Goal: Navigation & Orientation: Find specific page/section

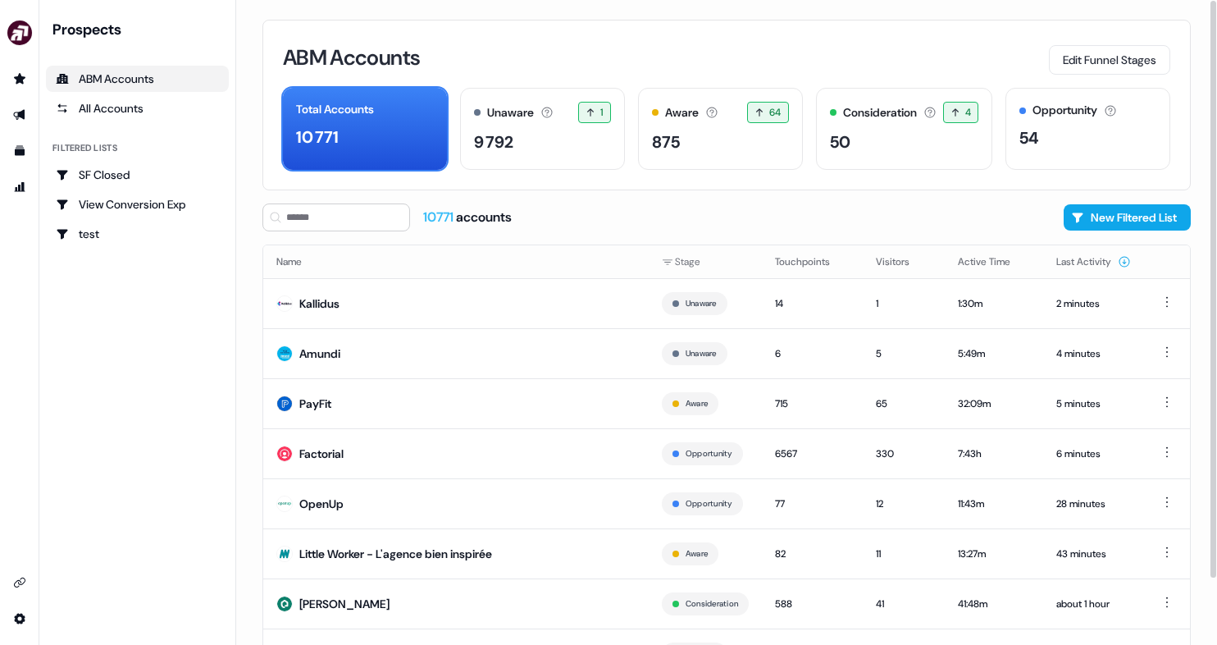
click at [127, 89] on link "ABM Accounts" at bounding box center [137, 79] width 183 height 26
click at [125, 102] on div "All Accounts" at bounding box center [137, 108] width 163 height 16
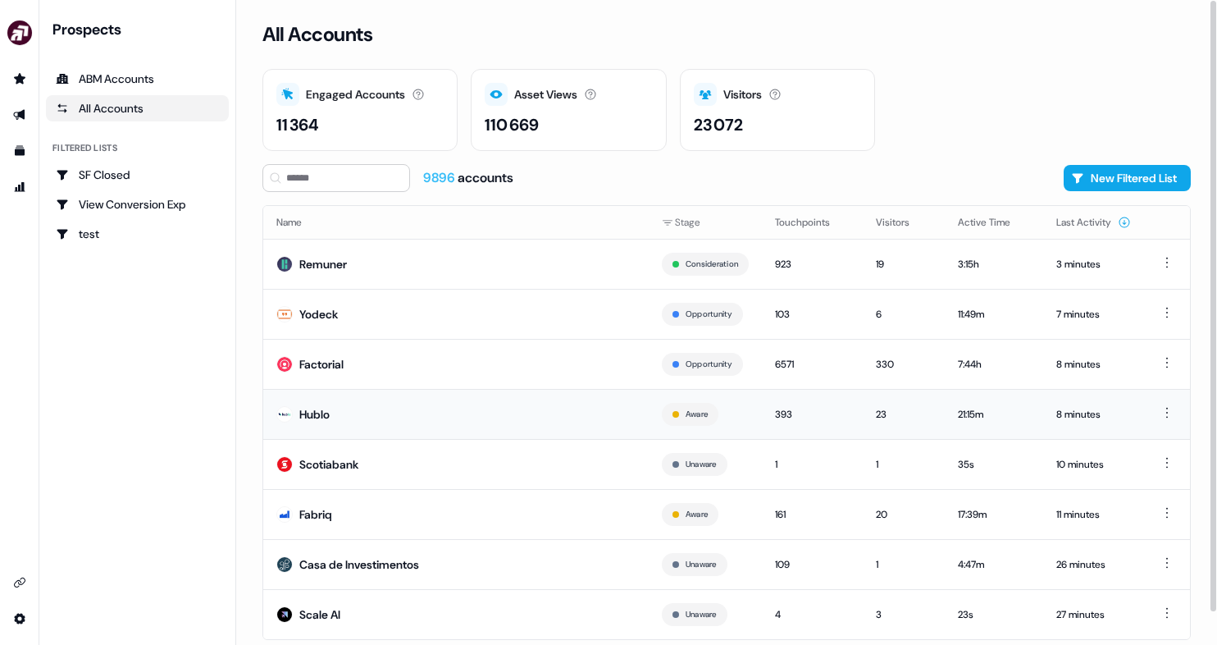
scroll to position [34, 0]
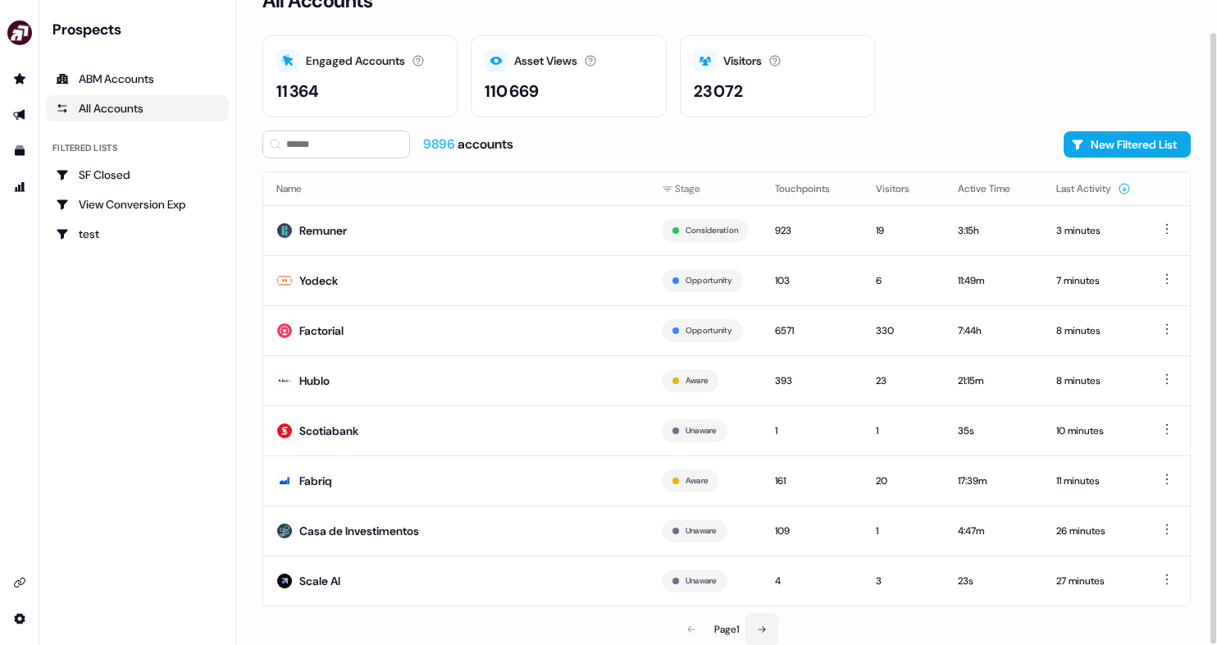
click at [769, 623] on button at bounding box center [761, 629] width 33 height 33
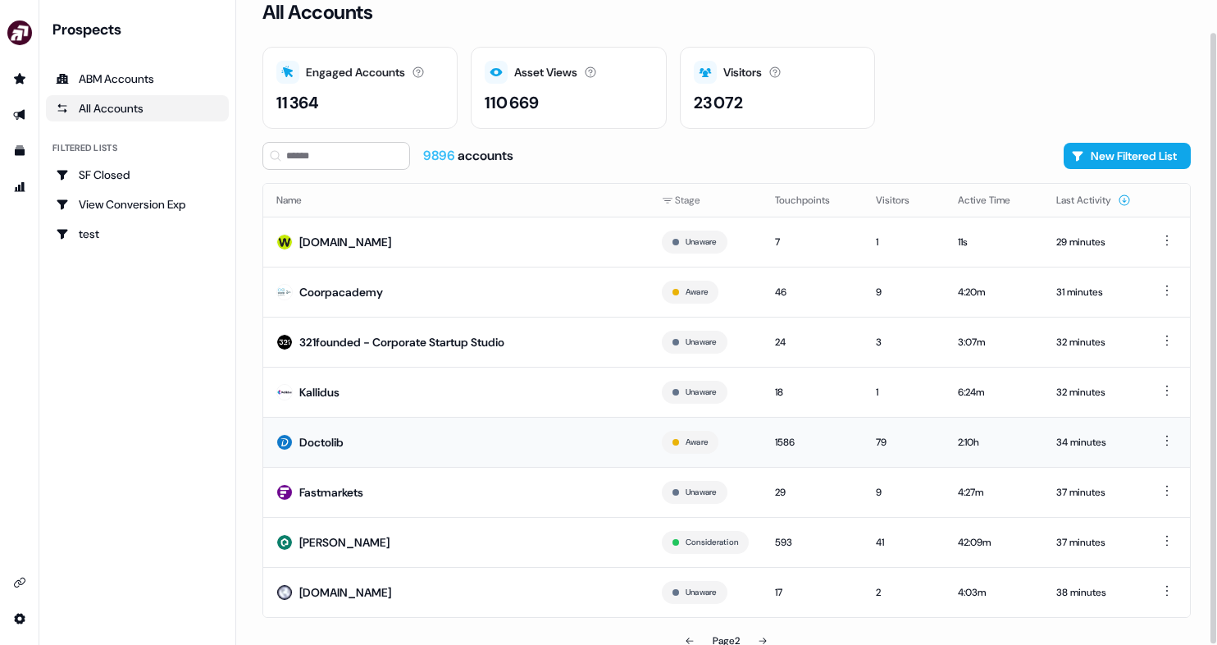
scroll to position [34, 0]
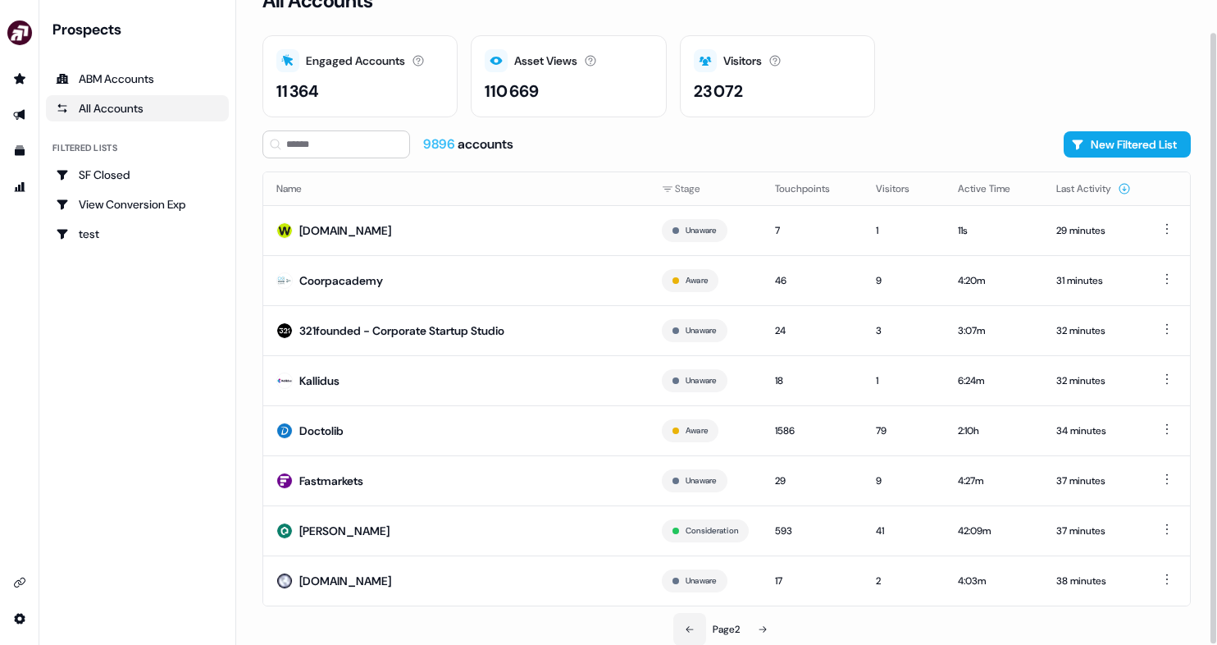
click at [685, 627] on icon at bounding box center [690, 629] width 10 height 10
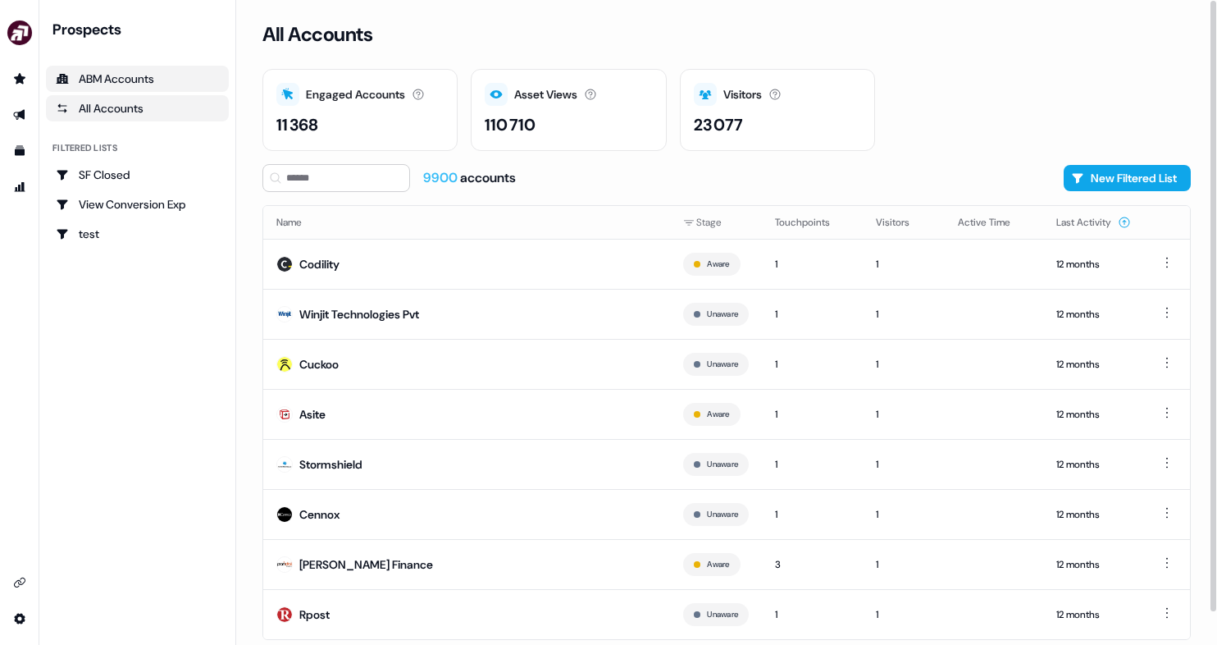
click at [163, 76] on div "ABM Accounts" at bounding box center [137, 79] width 163 height 16
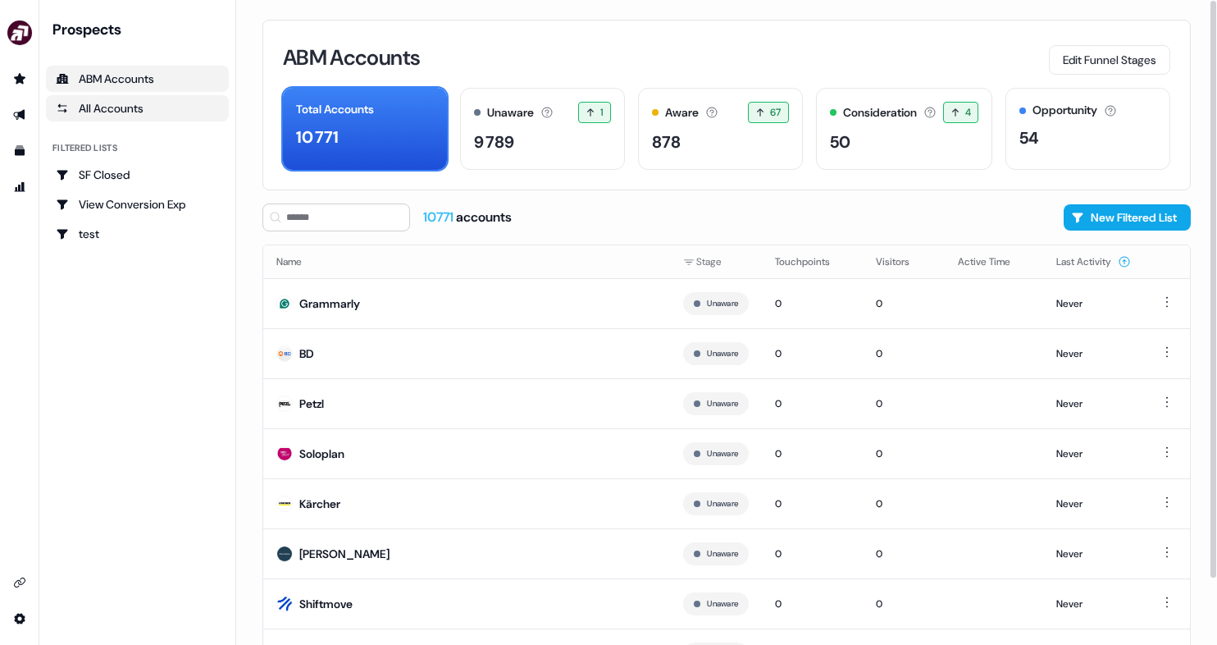
click at [164, 107] on div "All Accounts" at bounding box center [137, 108] width 163 height 16
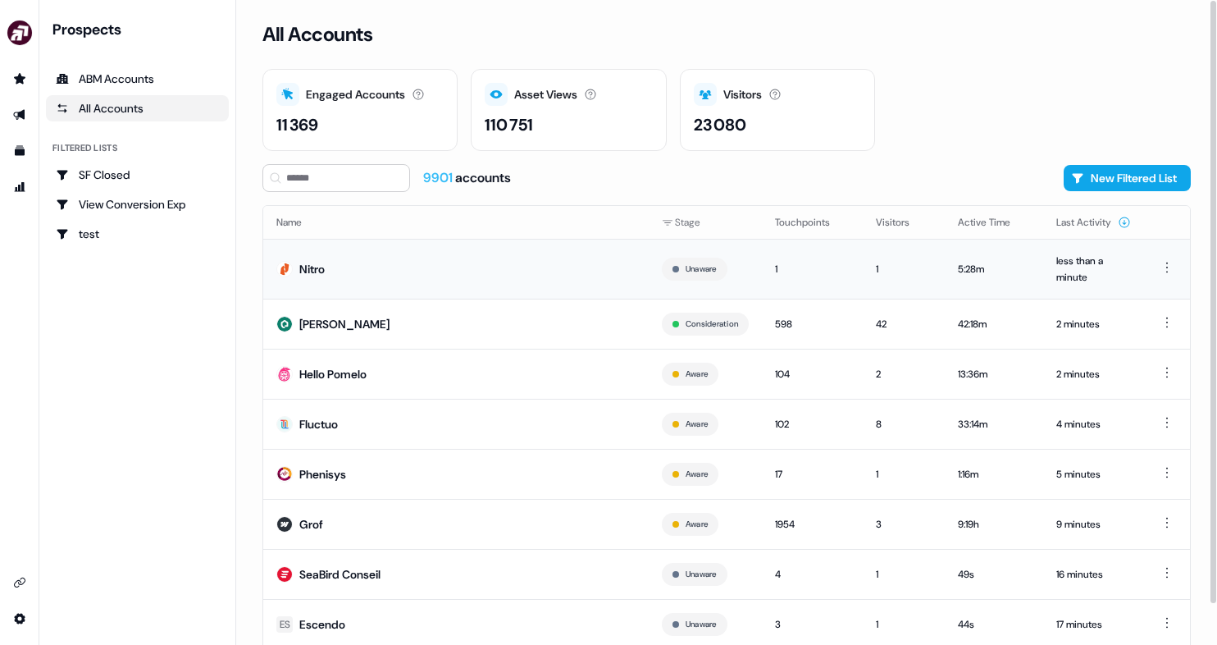
click at [798, 274] on div "1" at bounding box center [812, 269] width 75 height 16
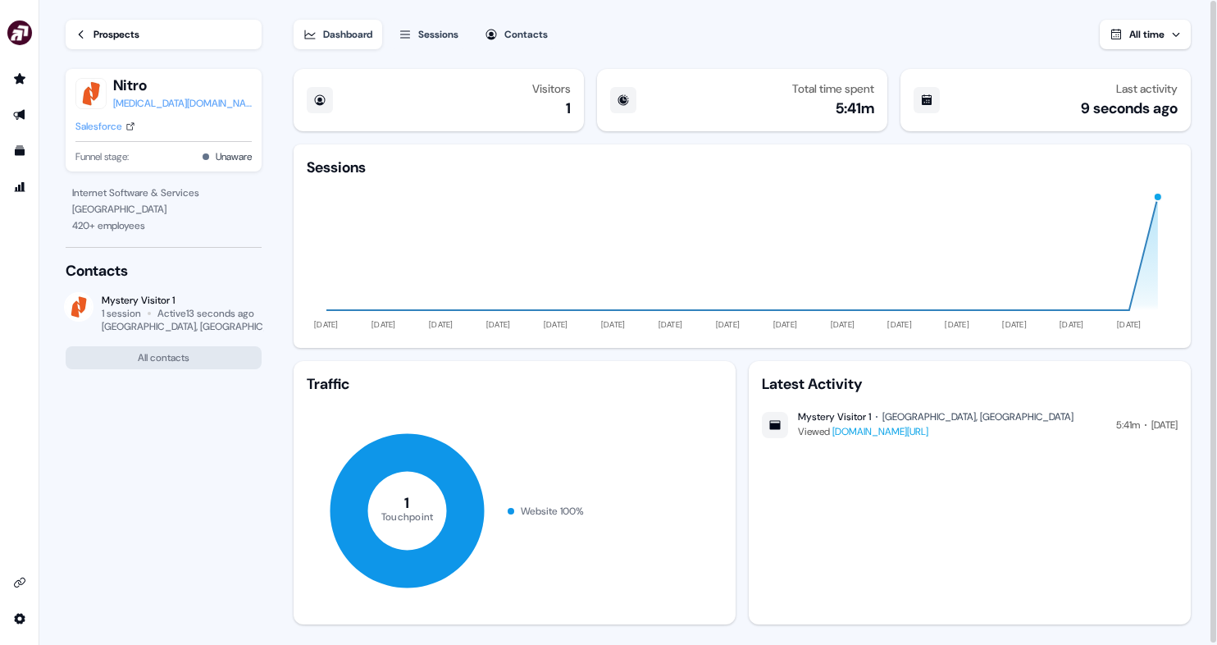
click at [78, 33] on icon at bounding box center [80, 34] width 11 height 11
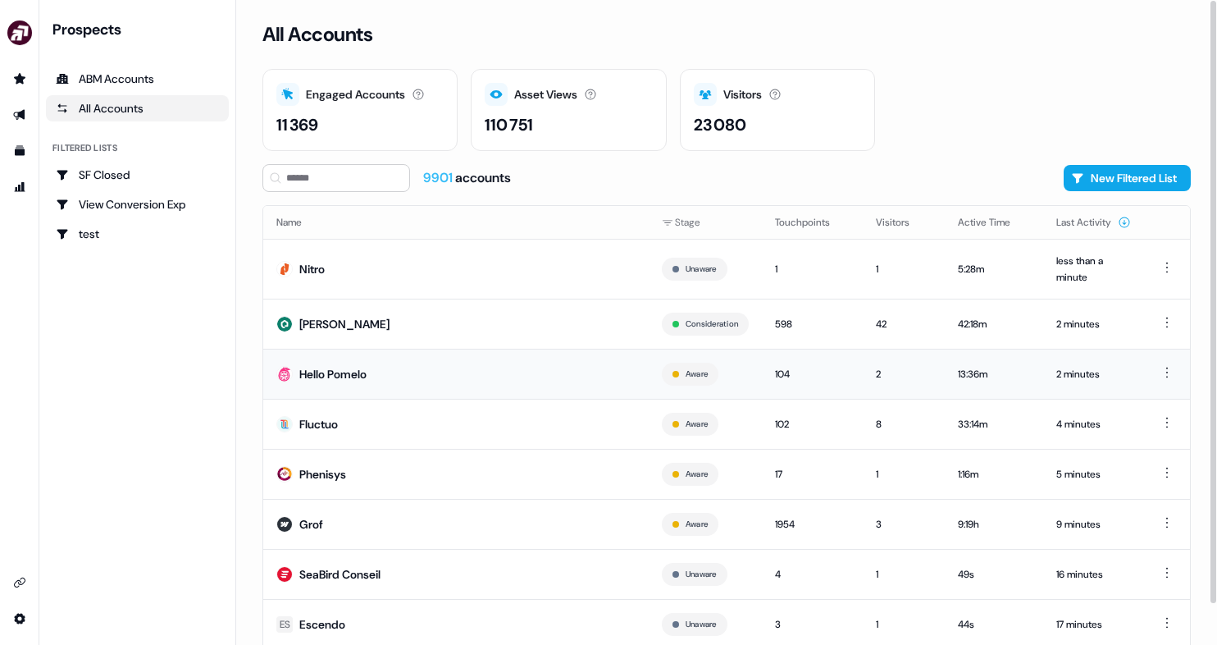
click at [609, 386] on td "Hello Pomelo" at bounding box center [455, 374] width 385 height 50
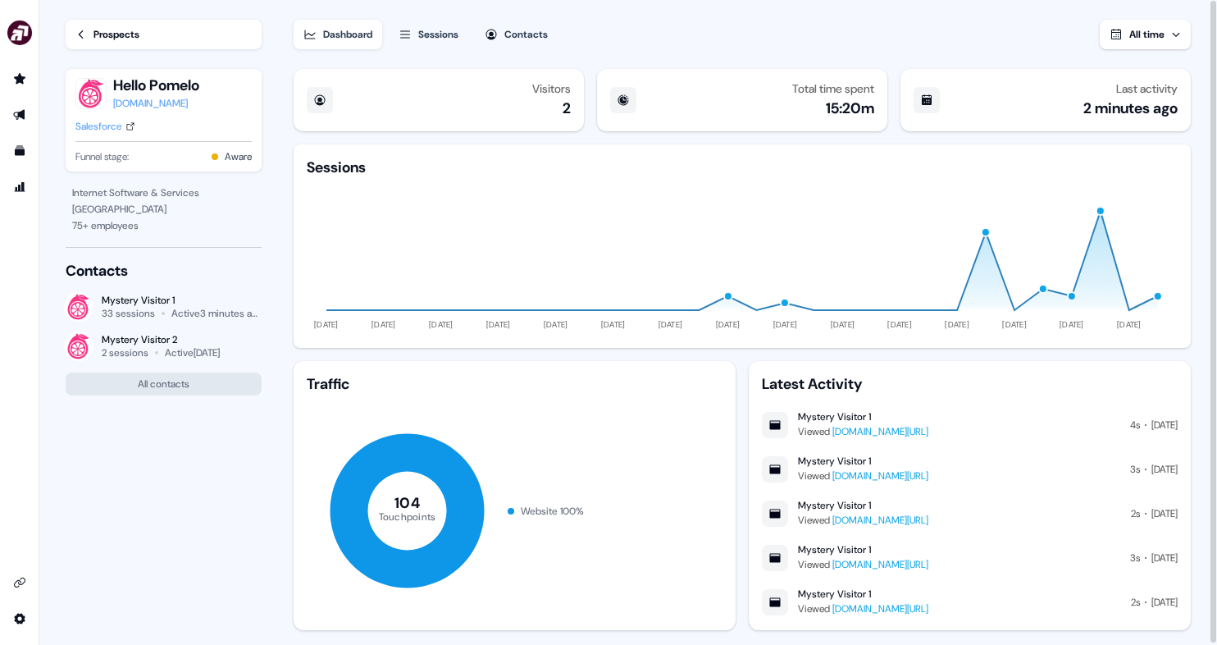
click at [158, 29] on link "Prospects" at bounding box center [164, 35] width 196 height 30
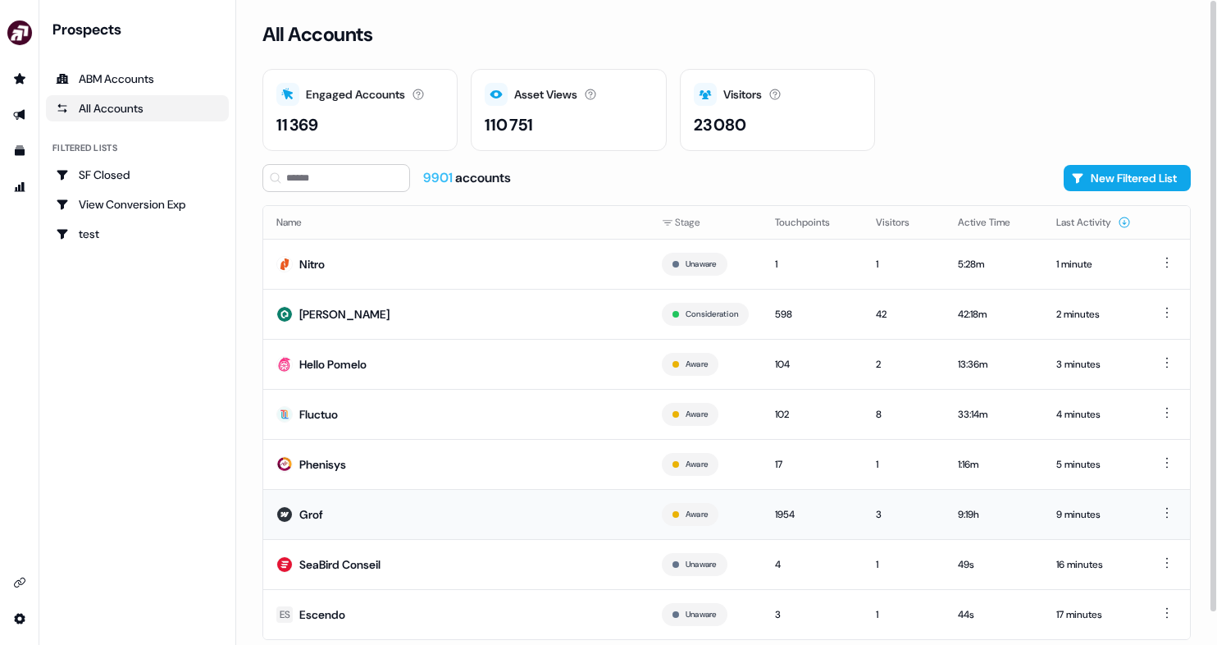
scroll to position [34, 0]
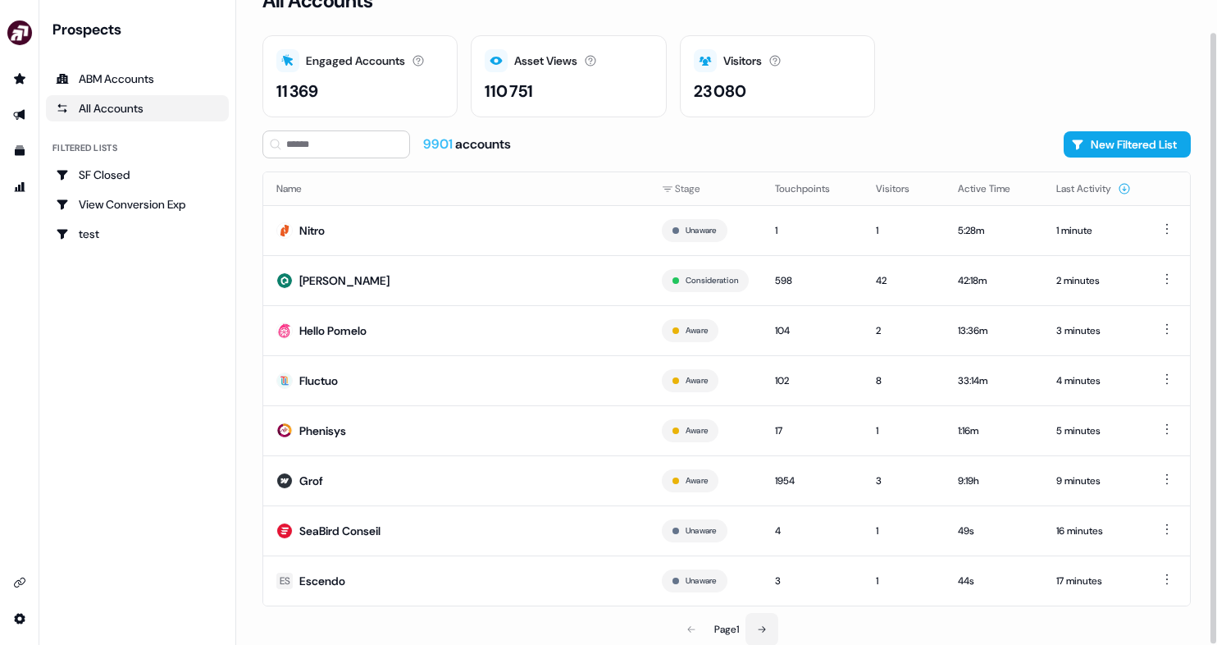
click at [758, 622] on button at bounding box center [761, 629] width 33 height 33
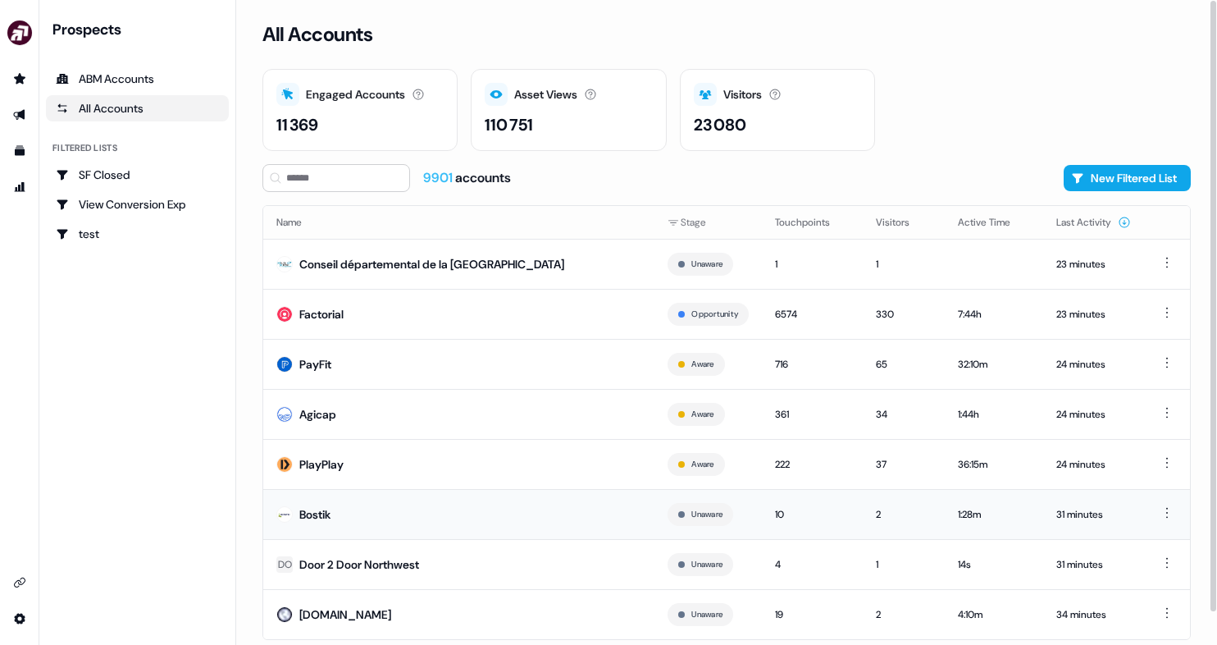
scroll to position [34, 0]
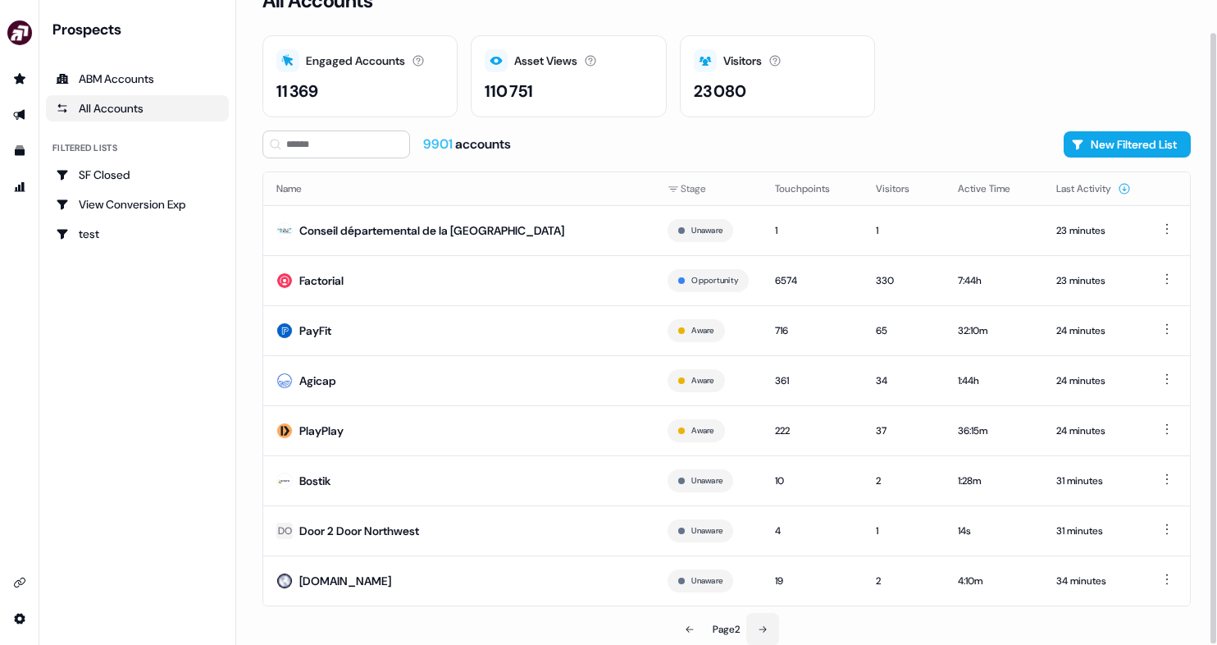
click at [760, 626] on icon at bounding box center [763, 629] width 10 height 10
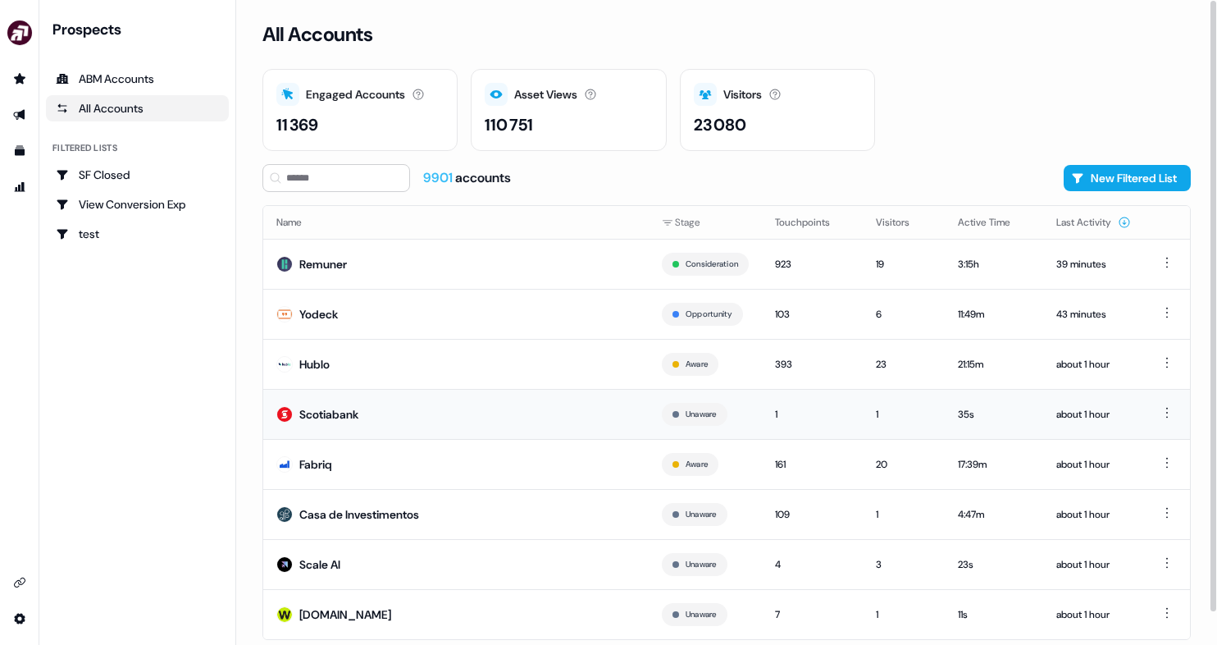
click at [514, 399] on td "Scotiabank" at bounding box center [455, 414] width 385 height 50
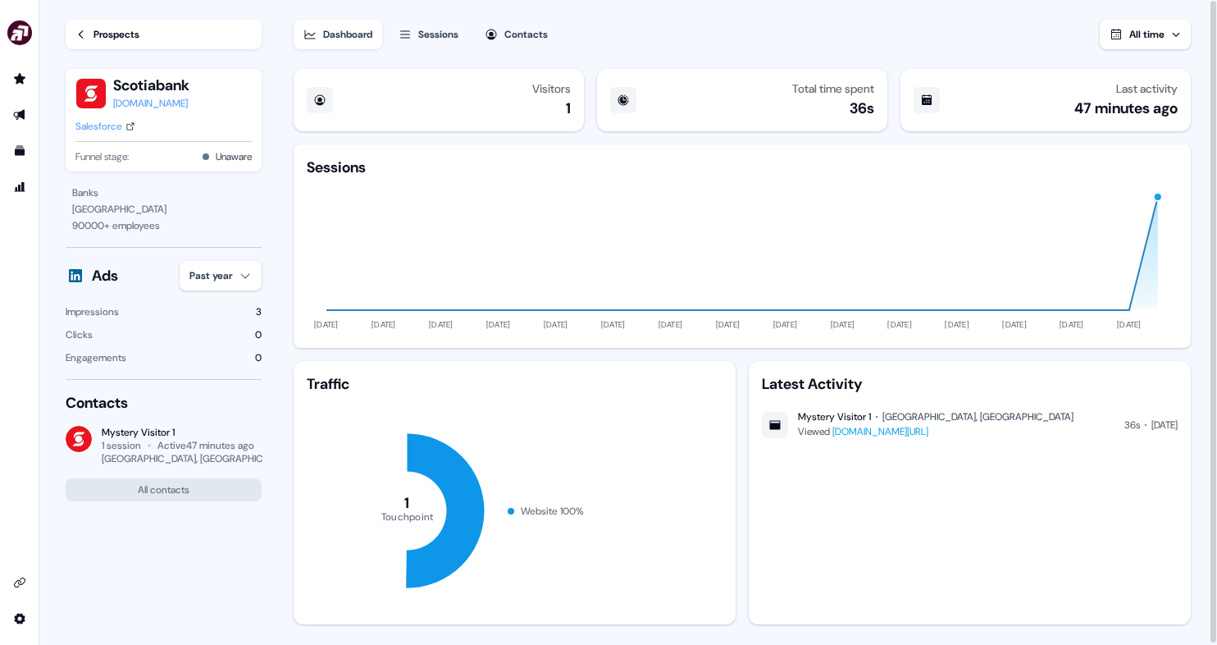
drag, startPoint x: 325, startPoint y: 46, endPoint x: 207, endPoint y: 26, distance: 119.7
click at [210, 27] on section "Loading... Prospects Scotiabank scotiabank.com Salesforce Funnel stage: Unaware…" at bounding box center [628, 323] width 1178 height 646
click at [203, 26] on link "Prospects" at bounding box center [164, 35] width 196 height 30
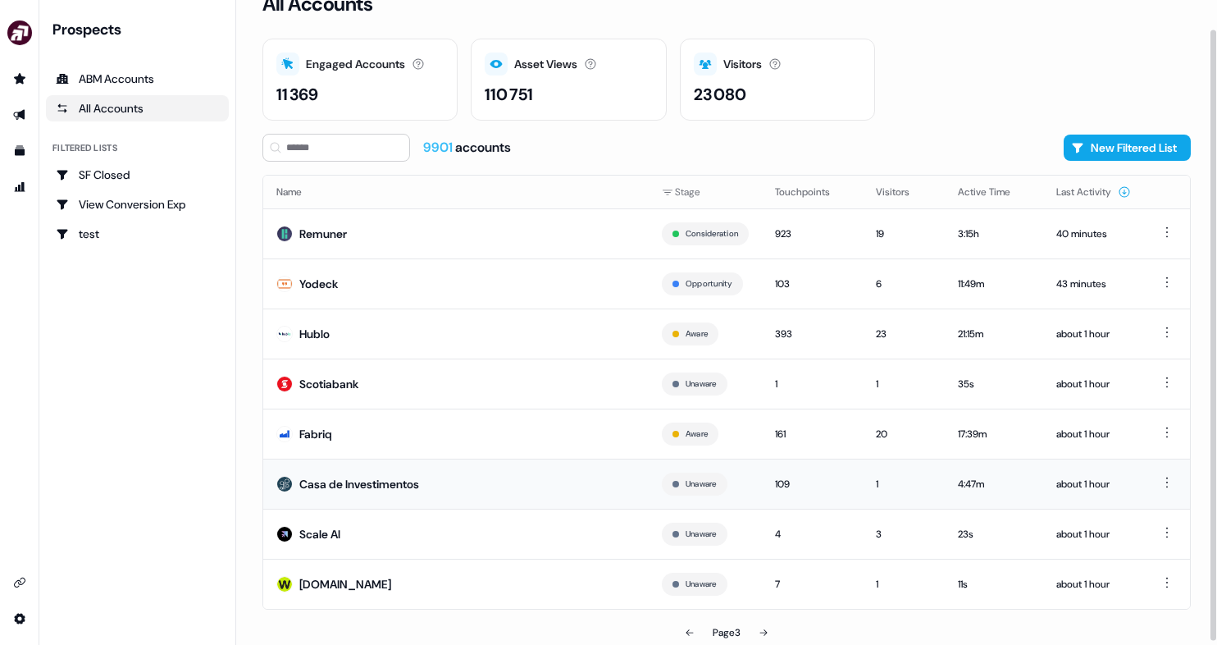
scroll to position [34, 0]
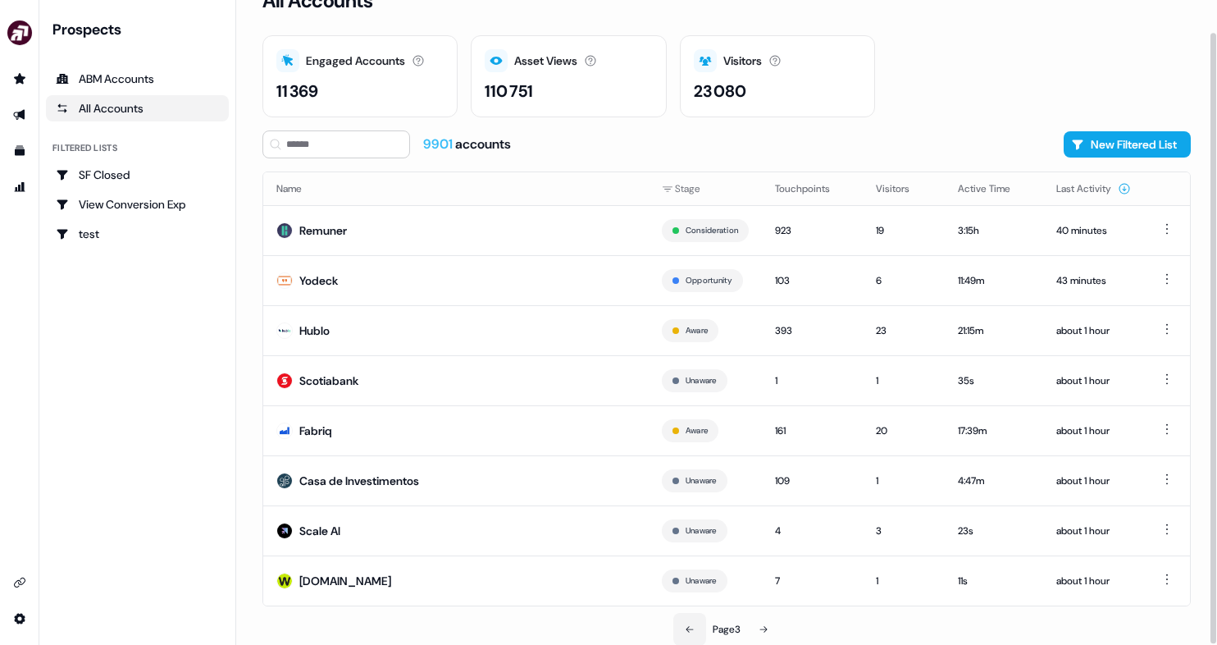
click at [703, 628] on button at bounding box center [689, 629] width 33 height 33
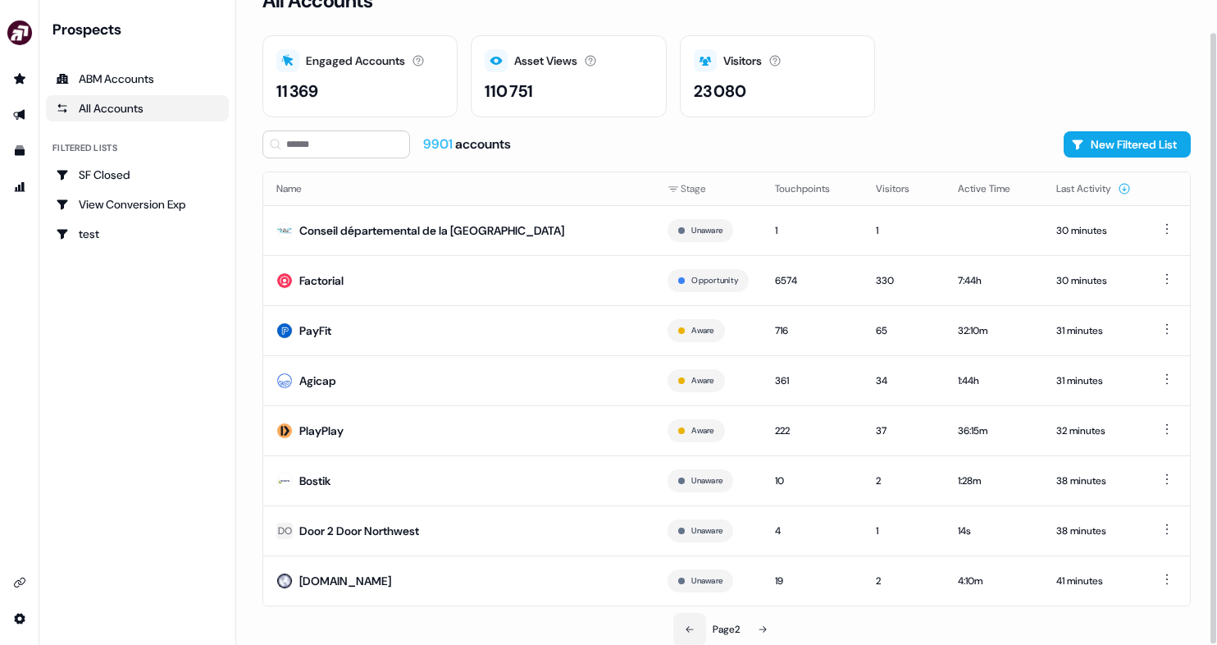
click at [694, 628] on button at bounding box center [689, 629] width 33 height 33
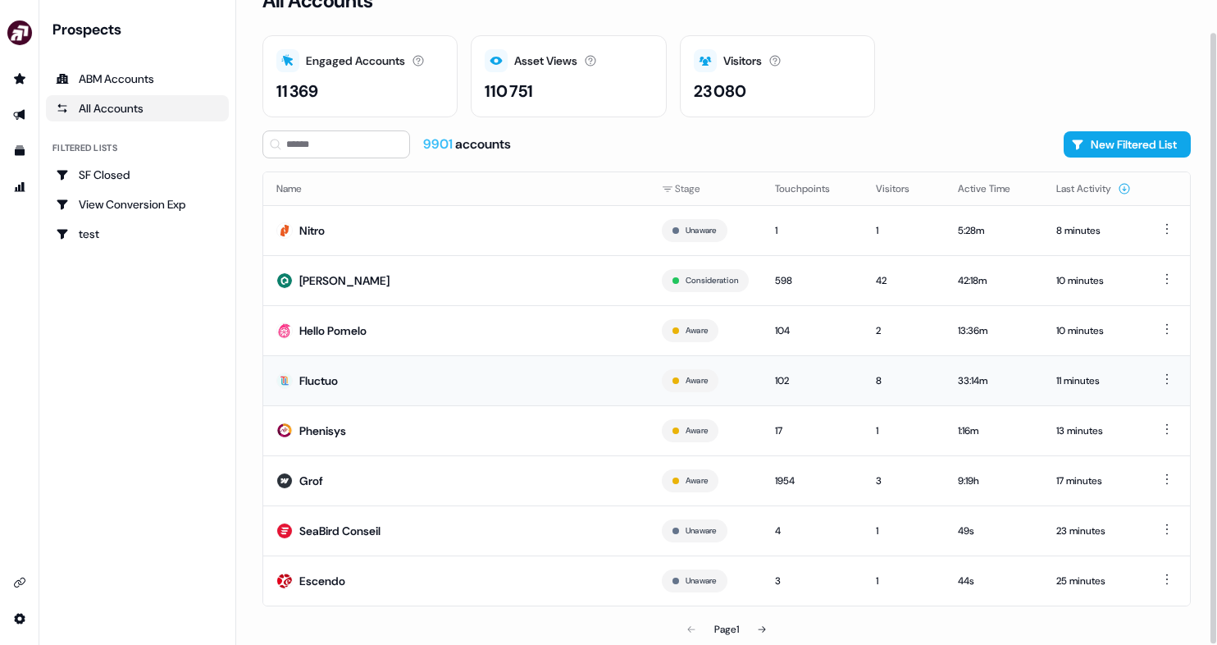
click at [463, 368] on td "Fluctuo" at bounding box center [455, 380] width 385 height 50
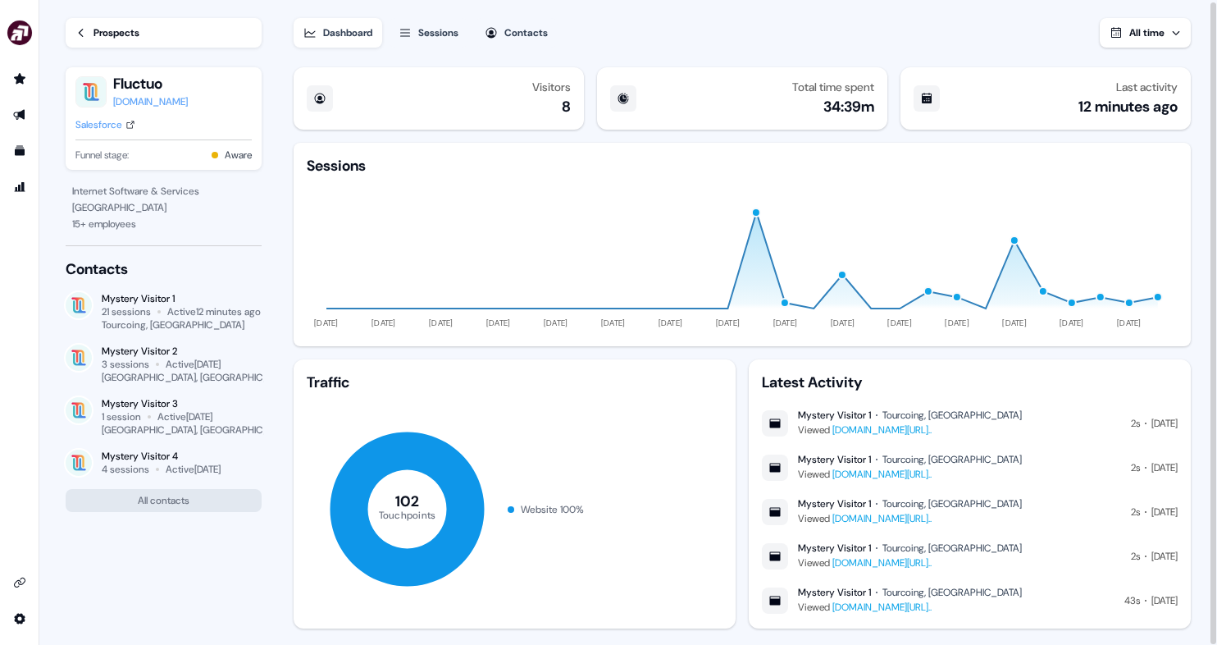
click at [127, 94] on div "fluctuo.com" at bounding box center [150, 101] width 75 height 16
click at [84, 32] on icon at bounding box center [80, 32] width 11 height 11
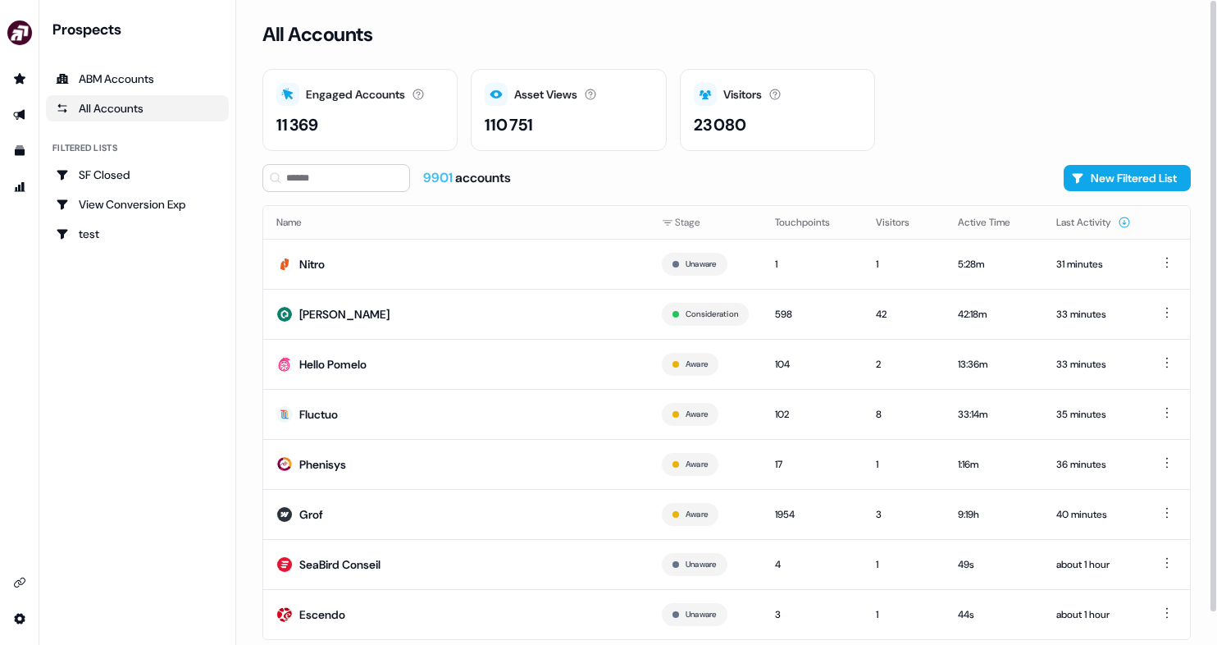
click at [175, 93] on ul "ABM Accounts All Accounts" at bounding box center [137, 94] width 183 height 56
click at [173, 100] on div "All Accounts" at bounding box center [137, 108] width 163 height 16
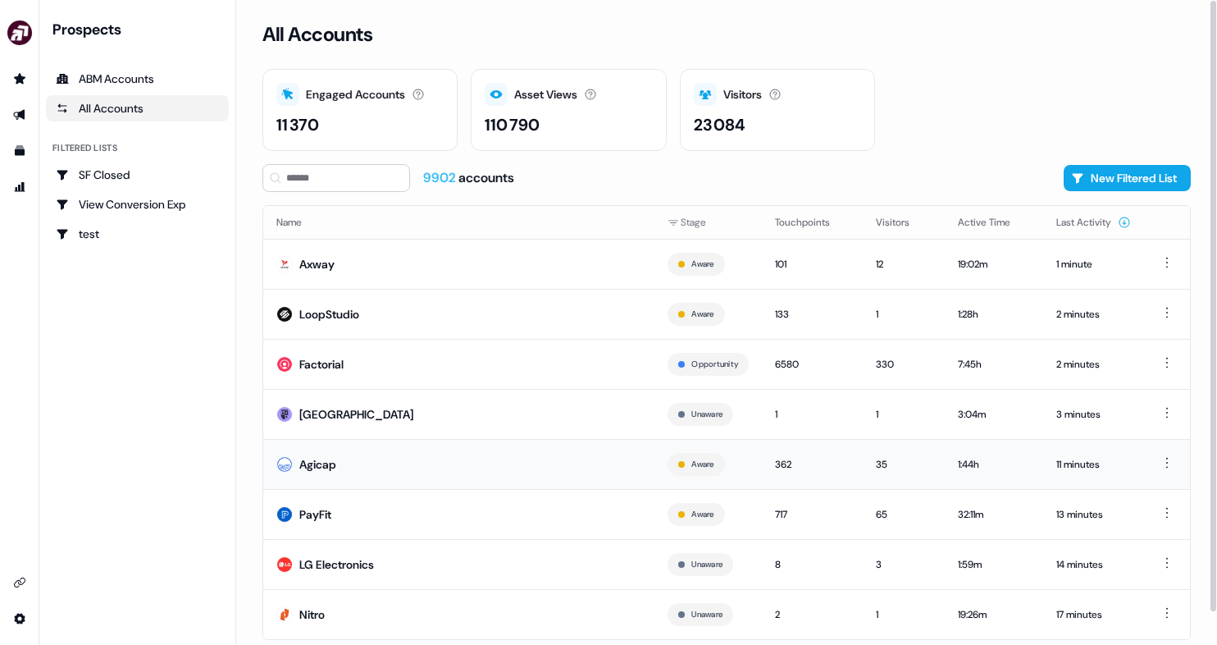
scroll to position [16, 0]
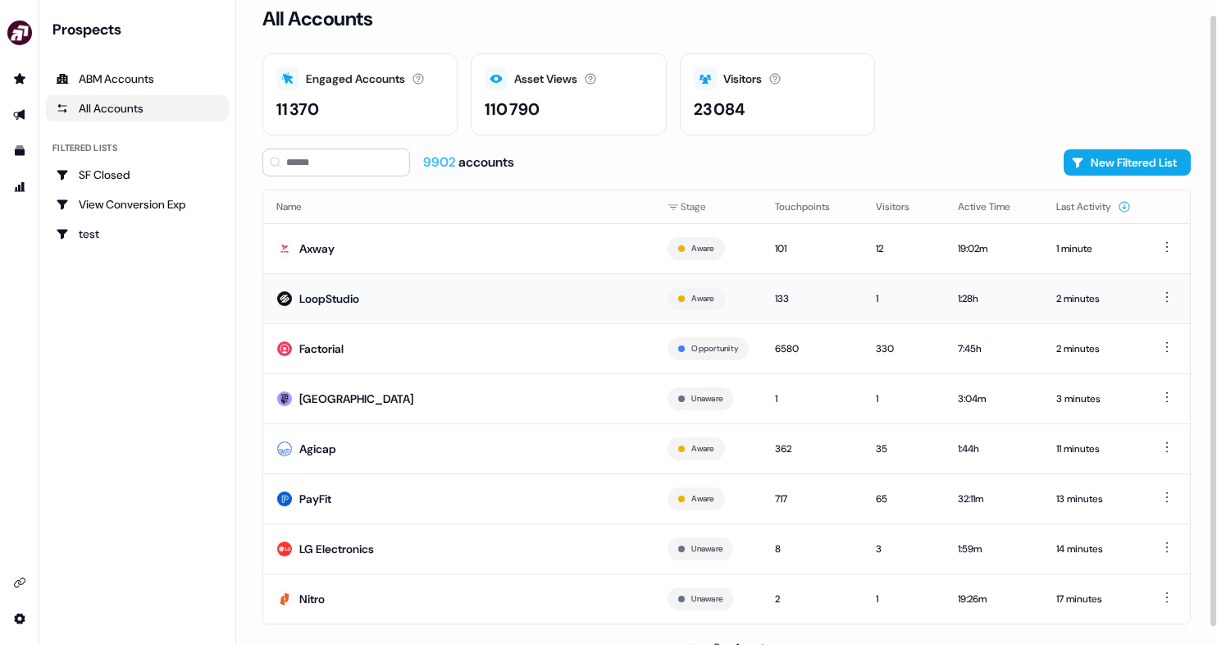
click at [523, 307] on td "LoopStudio" at bounding box center [458, 298] width 391 height 50
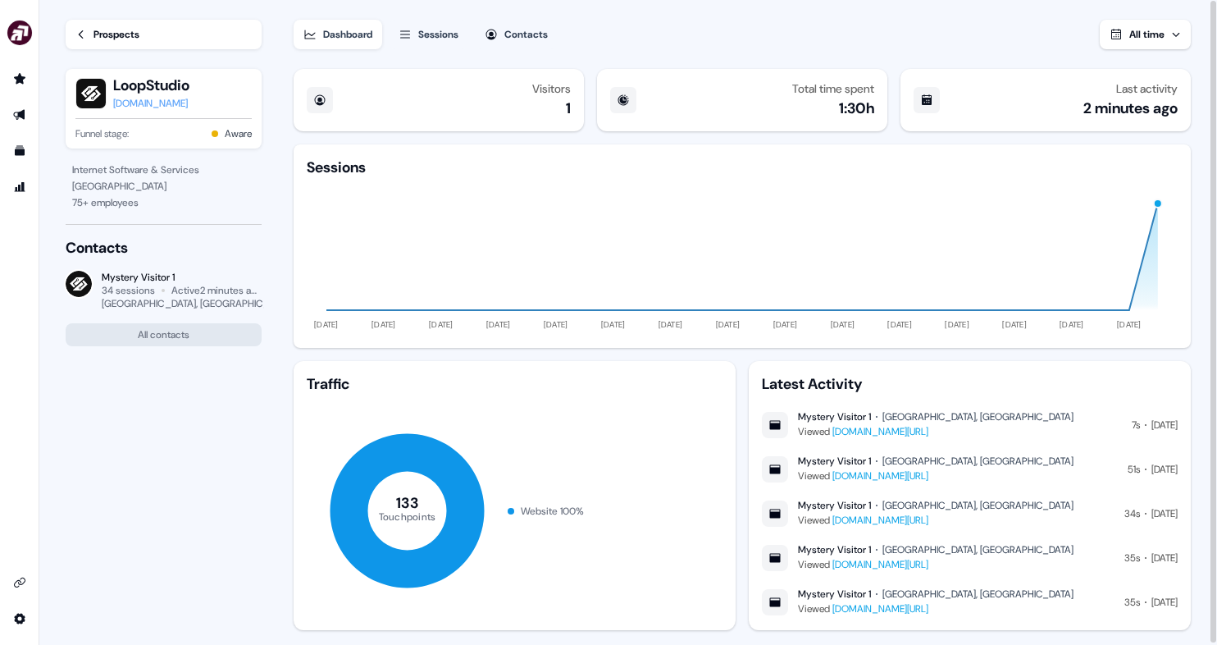
click at [157, 99] on div "loopstudio.dev" at bounding box center [151, 103] width 76 height 16
click at [79, 12] on div "Prospects LoopStudio loopstudio.dev Funnel stage: Aware" at bounding box center [164, 81] width 196 height 162
click at [79, 25] on link "Prospects" at bounding box center [164, 35] width 196 height 30
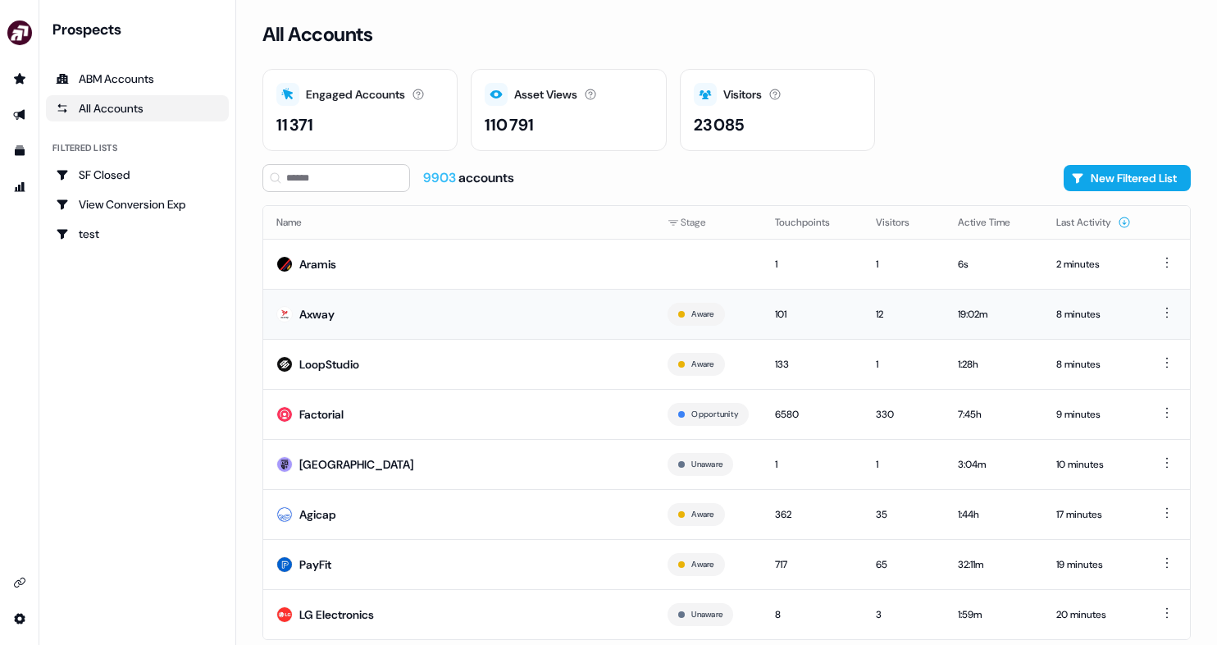
click at [543, 311] on td "Axway" at bounding box center [458, 314] width 391 height 50
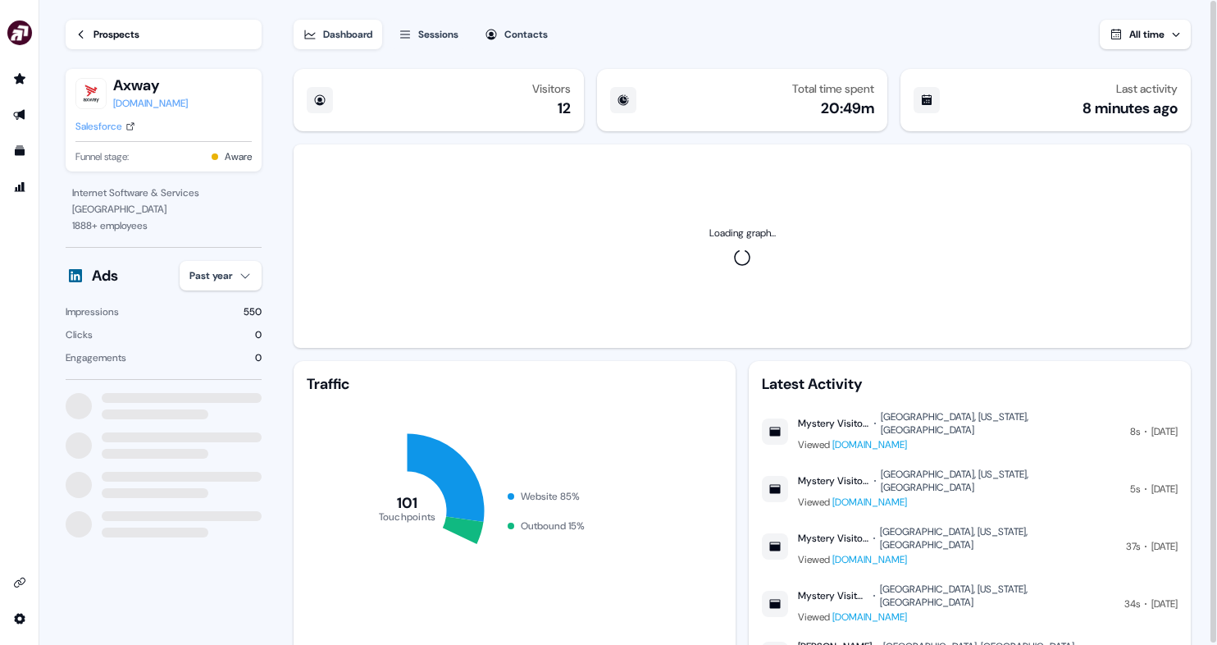
scroll to position [26, 0]
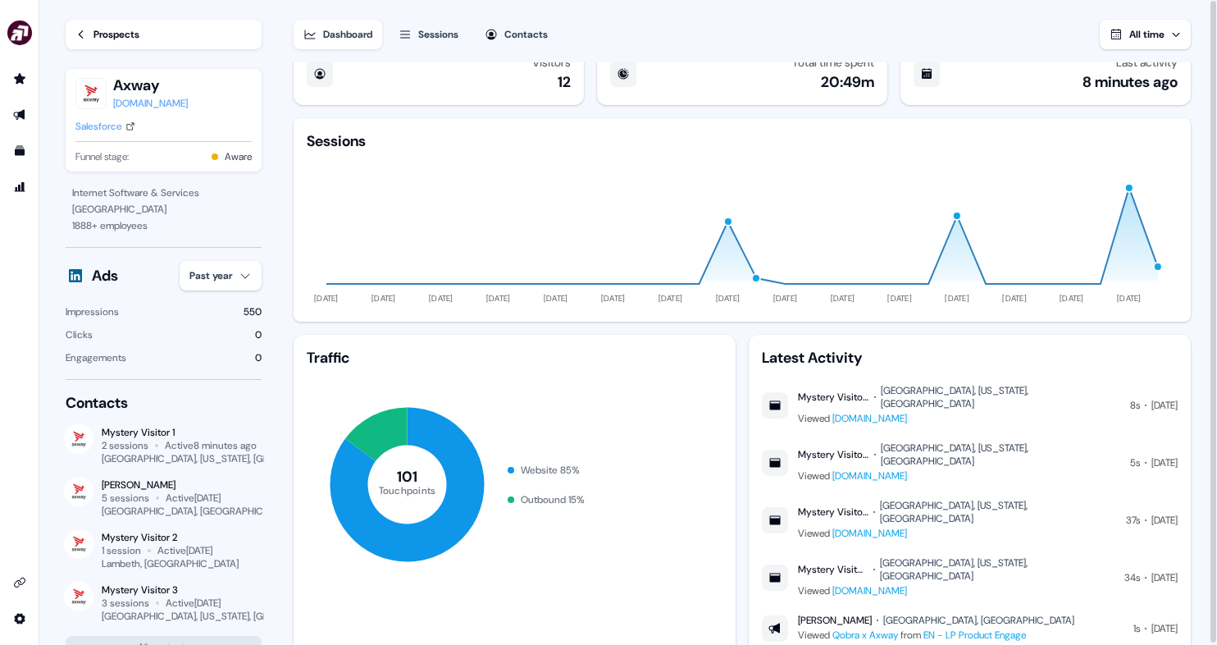
click at [144, 478] on div "[PERSON_NAME]" at bounding box center [182, 484] width 160 height 13
click at [144, 485] on div "[PERSON_NAME]" at bounding box center [182, 484] width 160 height 13
click at [181, 45] on link "Prospects" at bounding box center [164, 35] width 196 height 30
